Goal: Find specific page/section

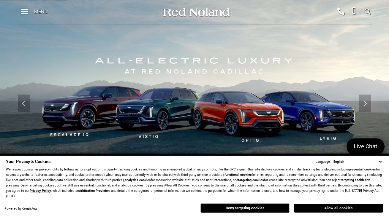
click at [312, 208] on button "Allow all cookies" at bounding box center [338, 208] width 89 height 9
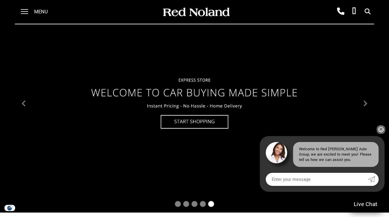
click at [381, 130] on link "✕" at bounding box center [381, 129] width 7 height 7
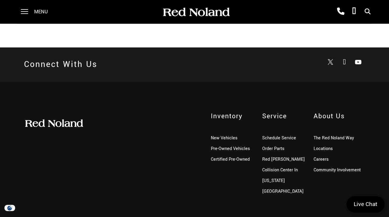
scroll to position [1387, 0]
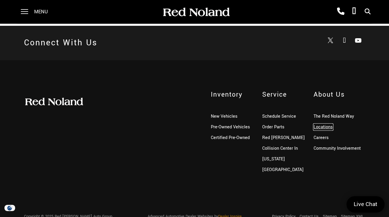
click at [318, 127] on link "Locations" at bounding box center [323, 127] width 19 height 6
